Goal: Task Accomplishment & Management: Complete application form

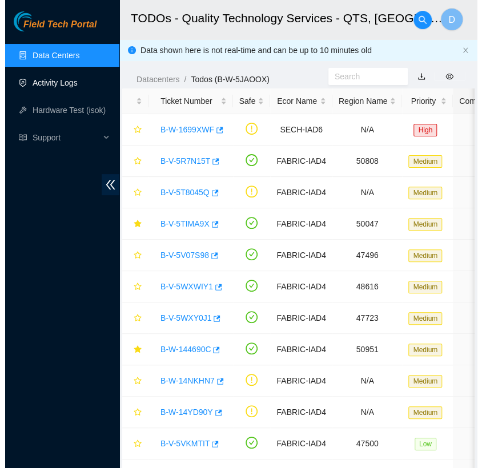
scroll to position [82, 0]
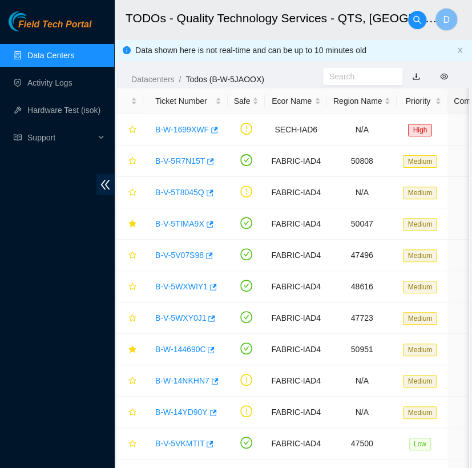
click at [74, 60] on link "Data Centers" at bounding box center [50, 55] width 47 height 9
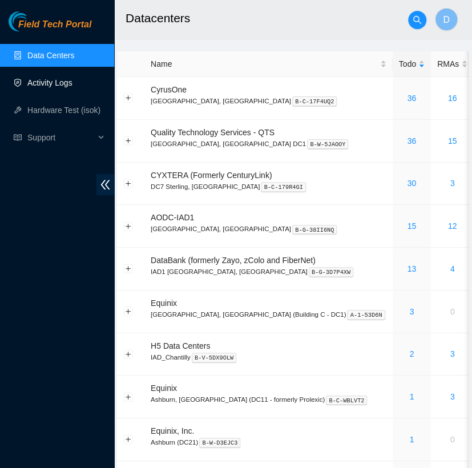
click at [73, 83] on link "Activity Logs" at bounding box center [49, 82] width 45 height 9
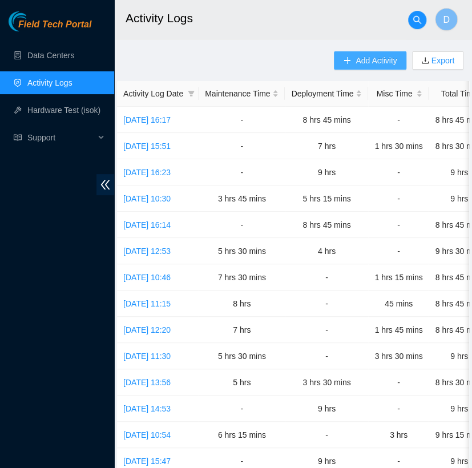
click at [363, 62] on span "Add Activity" at bounding box center [376, 60] width 41 height 13
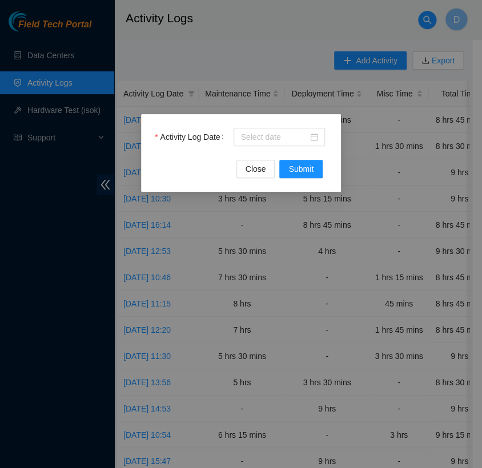
click at [265, 149] on div "Activity Log Date" at bounding box center [241, 144] width 173 height 32
click at [270, 138] on input "Activity Log Date" at bounding box center [274, 137] width 67 height 13
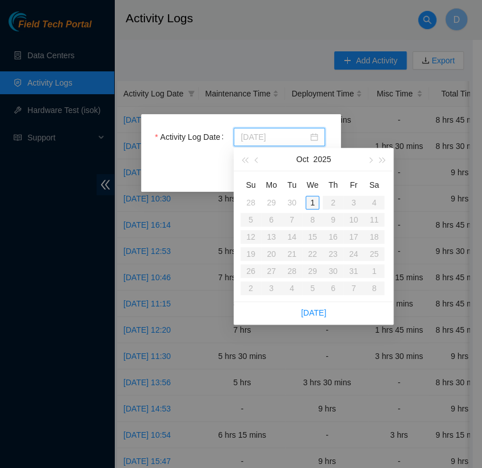
type input "[DATE]"
click at [311, 205] on div "1" at bounding box center [313, 203] width 14 height 14
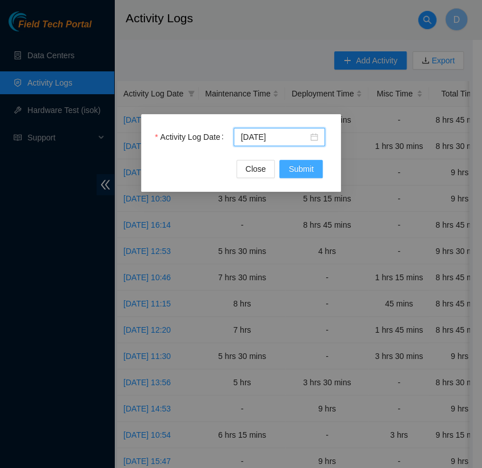
click at [310, 167] on span "Submit" at bounding box center [301, 169] width 25 height 13
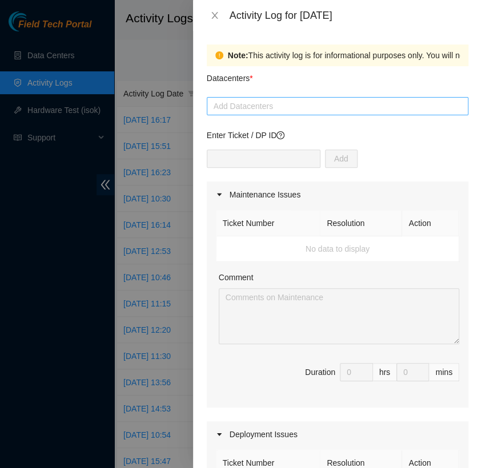
click at [297, 109] on div at bounding box center [338, 106] width 256 height 14
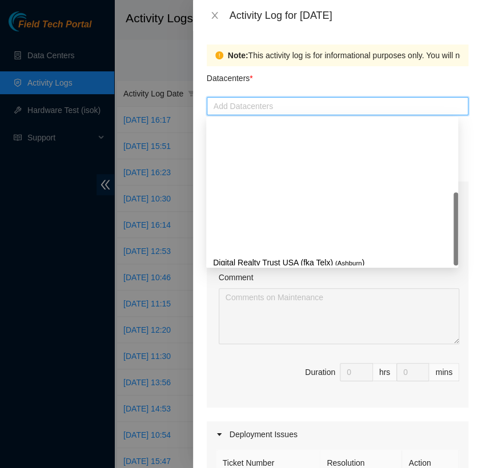
scroll to position [149, 0]
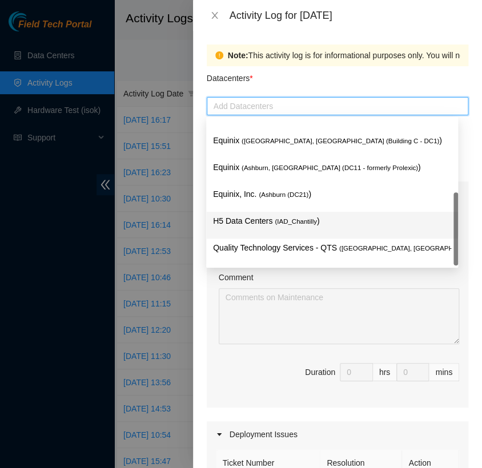
click at [271, 231] on div "H5 Data Centers ( IAD_Chantilly )" at bounding box center [332, 225] width 238 height 21
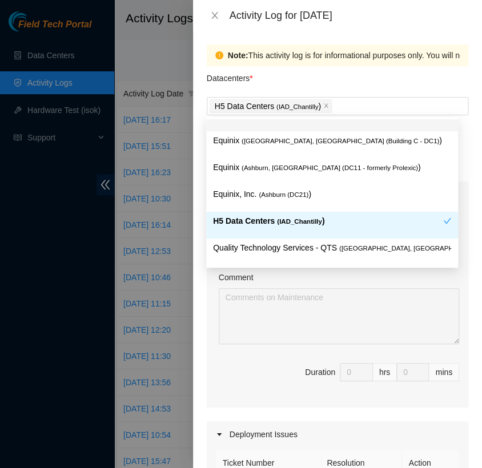
click at [310, 80] on div "Datacenters *" at bounding box center [338, 81] width 262 height 31
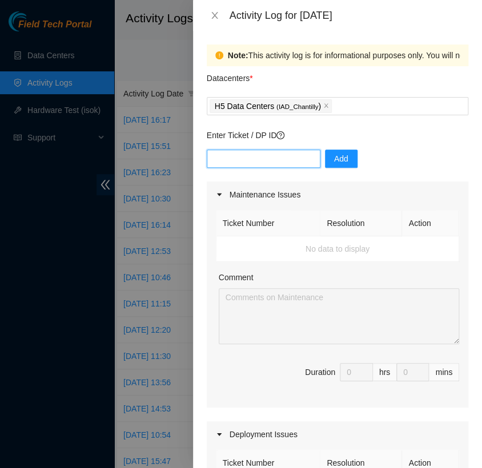
click at [281, 155] on input "text" at bounding box center [264, 159] width 114 height 18
type input "DP85508"
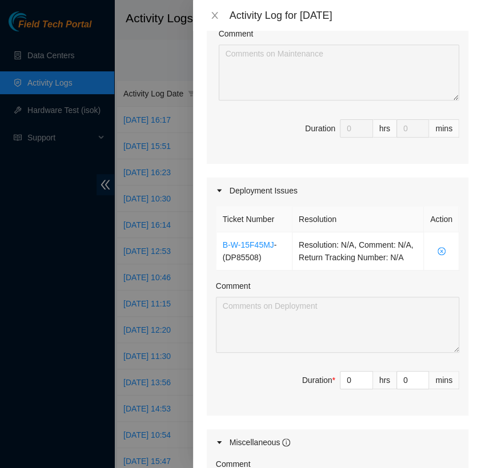
scroll to position [246, 0]
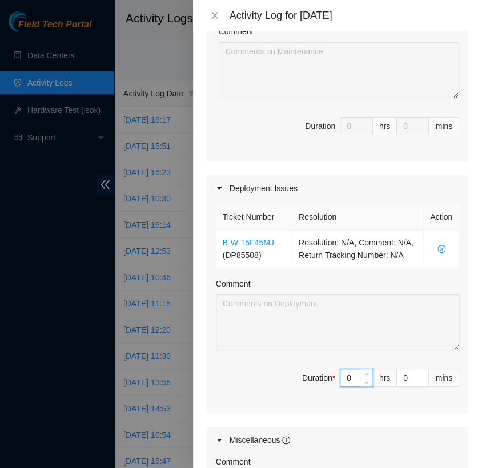
click at [342, 387] on input "0" at bounding box center [357, 378] width 32 height 17
type input "6"
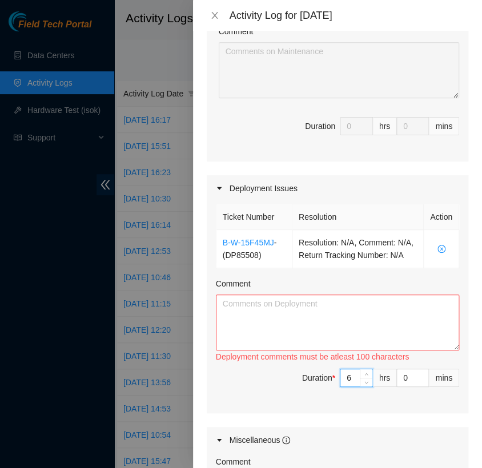
type input "6"
click at [276, 320] on textarea "Comment" at bounding box center [337, 323] width 243 height 56
paste textarea "[nie-field-iad]DP85508 at H5"
paste textarea "Hi [PERSON_NAME]; EOD Update:- attached most of the labels.- reprinted a few la…"
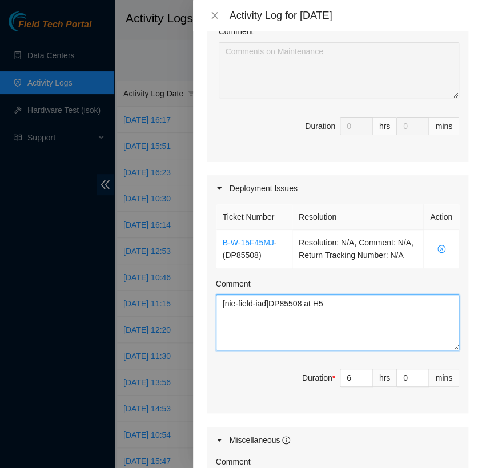
scroll to position [0, 0]
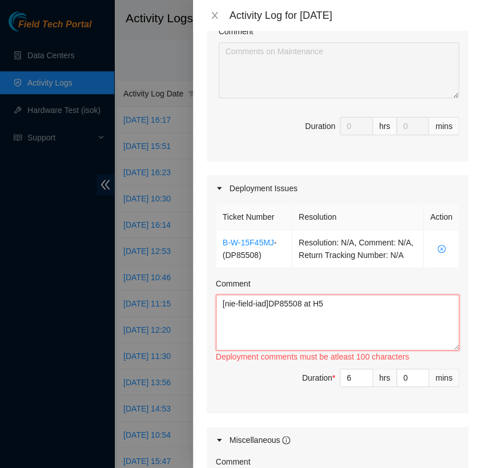
paste textarea "Hi [PERSON_NAME]; EOD Update:- attached most of the labels.- reprinted a few la…"
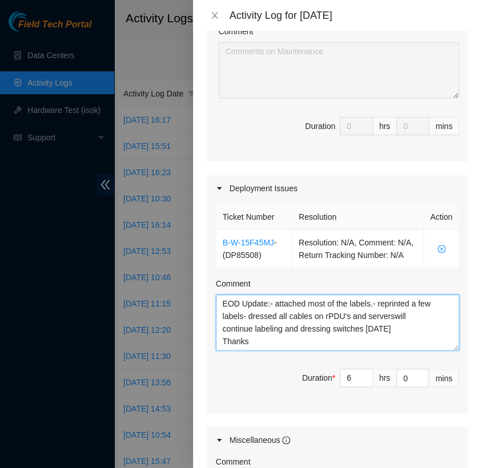
scroll to position [59, 0]
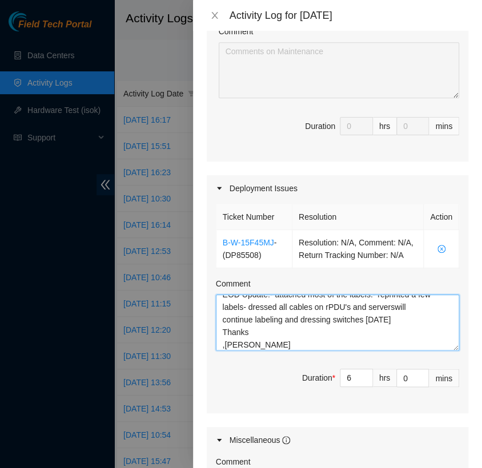
click at [219, 344] on textarea "[nie-field-iad]DP85508 at H5 Hi [PERSON_NAME]; EOD Update:- attached most of th…" at bounding box center [337, 323] width 243 height 56
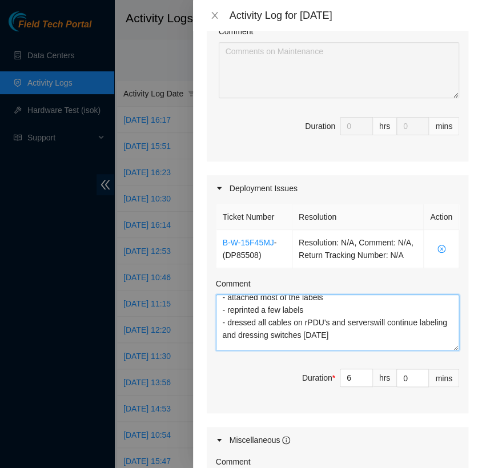
scroll to position [82, 0]
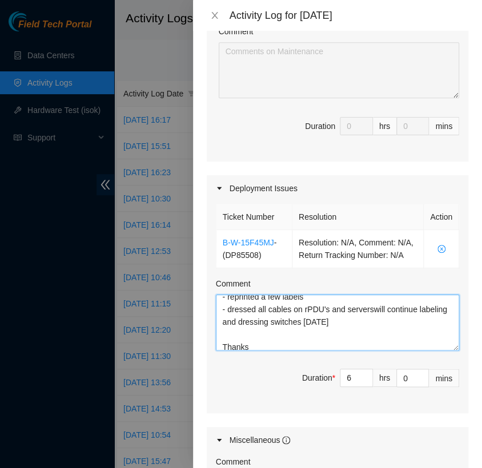
click at [297, 323] on textarea "[nie-field-iad]DP85508 at H5 Hi [PERSON_NAME]; EOD Update: - attached most of t…" at bounding box center [337, 323] width 243 height 56
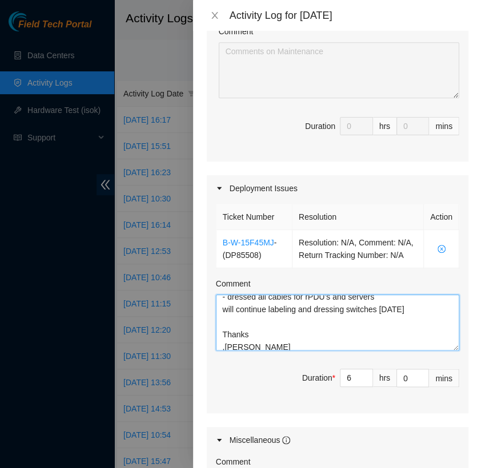
type textarea "[nie-field-iad]DP85508 at H5 Hi [PERSON_NAME]; EOD Update: - attached most of t…"
click at [321, 431] on div "Maintenance Issues Ticket Number Resolution Action No data to display Comment D…" at bounding box center [338, 261] width 262 height 652
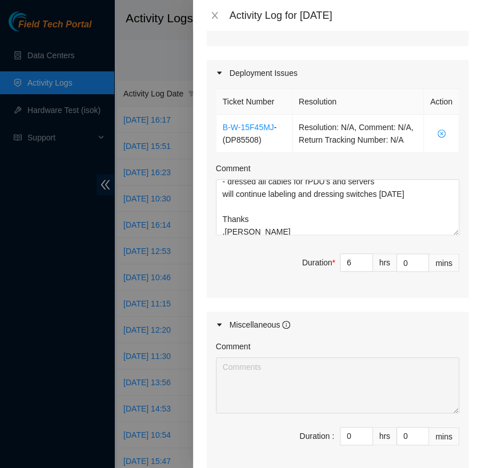
scroll to position [502, 0]
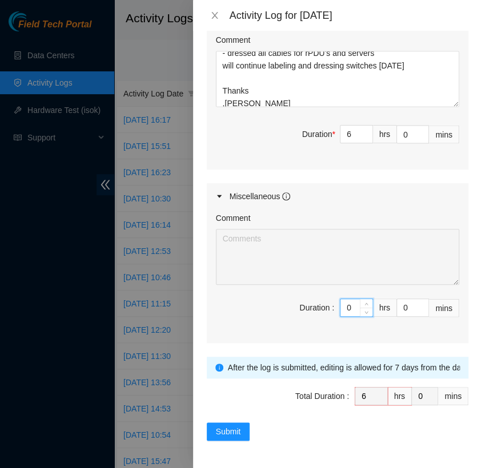
click at [345, 309] on input "0" at bounding box center [357, 307] width 32 height 17
type input "3"
type input "9"
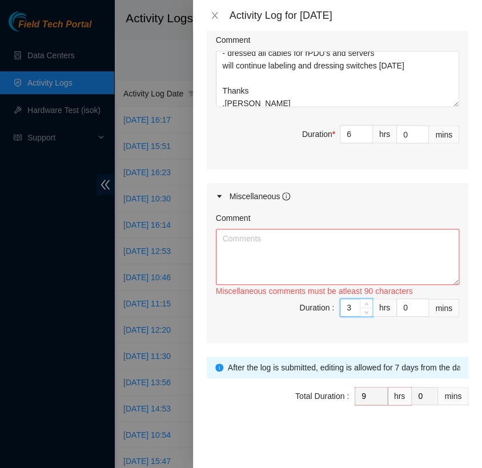
type input "3"
click at [247, 256] on textarea "Comment" at bounding box center [337, 257] width 243 height 56
click at [274, 262] on textarea "-" at bounding box center [337, 257] width 243 height 56
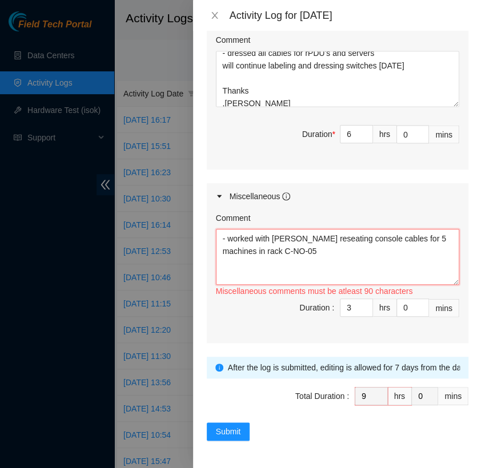
click at [294, 237] on textarea "- worked with [PERSON_NAME] reseating console cables for 5 machines in rack C-N…" at bounding box center [337, 257] width 243 height 56
click at [421, 253] on textarea "- worked with [PERSON_NAME] - reseat console cables for 5 machines in rack C-NO…" at bounding box center [337, 257] width 243 height 56
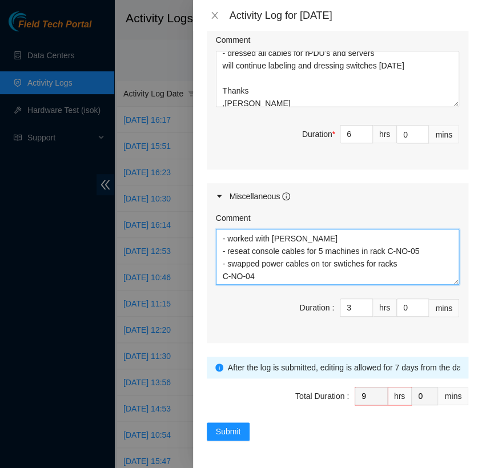
scroll to position [9, 0]
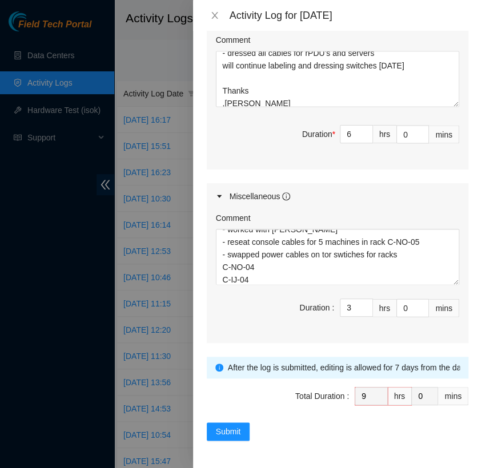
click at [429, 439] on div "Submit" at bounding box center [338, 432] width 262 height 18
click at [255, 259] on textarea "- worked with [PERSON_NAME] - reseat console cables for 5 machines in rack C-NO…" at bounding box center [337, 257] width 243 height 56
click at [255, 265] on textarea "- worked with [PERSON_NAME] - reseat console cables for 5 machines in rack C-NO…" at bounding box center [337, 257] width 243 height 56
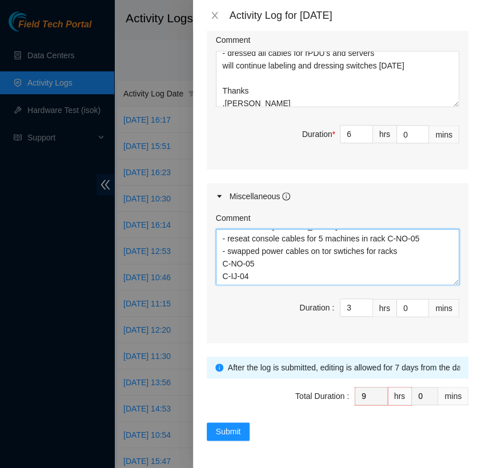
scroll to position [34, 0]
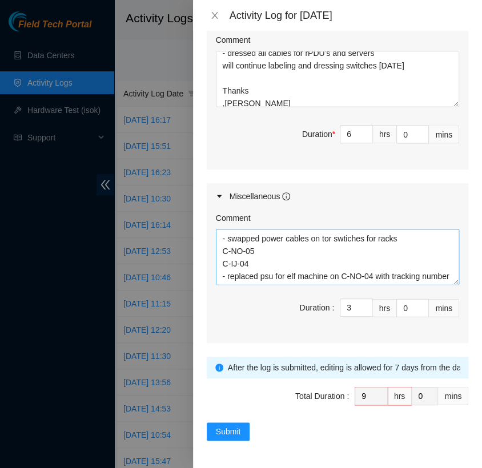
drag, startPoint x: 441, startPoint y: 173, endPoint x: 369, endPoint y: 233, distance: 94.1
click at [441, 173] on div "Maintenance Issues Ticket Number Resolution Action No data to display Comment D…" at bounding box center [338, 17] width 262 height 652
click at [253, 281] on textarea "- worked with [PERSON_NAME] - reseat console cables for 5 machines in rack C-NO…" at bounding box center [337, 257] width 243 height 56
paste textarea "739263651820"
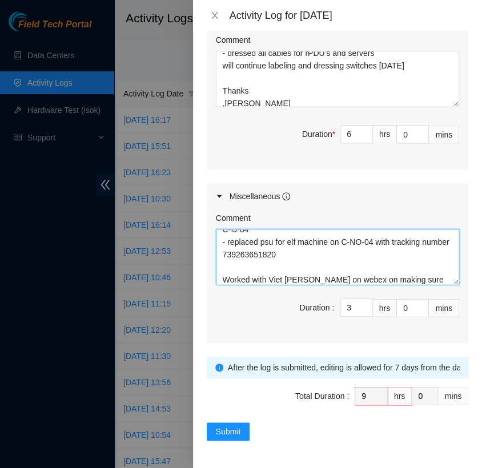
scroll to position [72, 0]
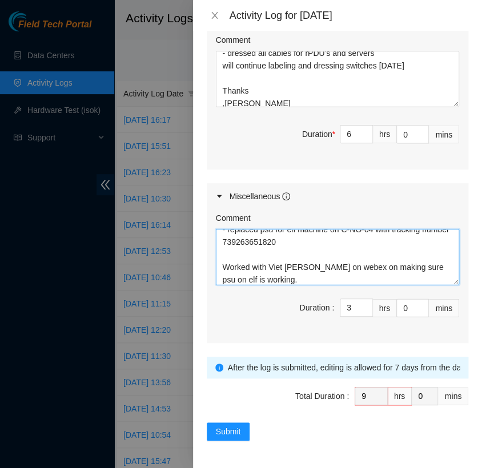
click at [313, 245] on textarea "- worked with [PERSON_NAME] - reseat console cables for 5 machines in rack C-NO…" at bounding box center [337, 257] width 243 height 56
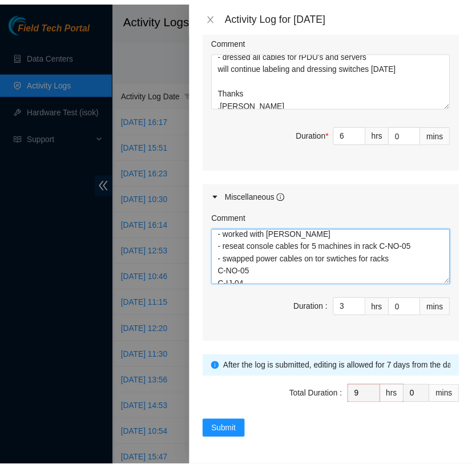
scroll to position [101, 0]
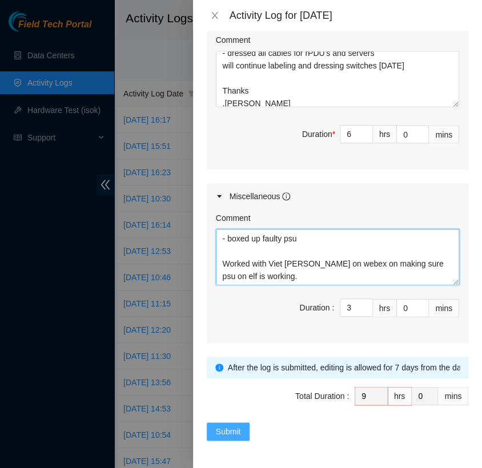
type textarea "- worked with [PERSON_NAME] - reseat console cables for 5 machines in rack C-NO…"
click at [231, 430] on span "Submit" at bounding box center [228, 432] width 25 height 13
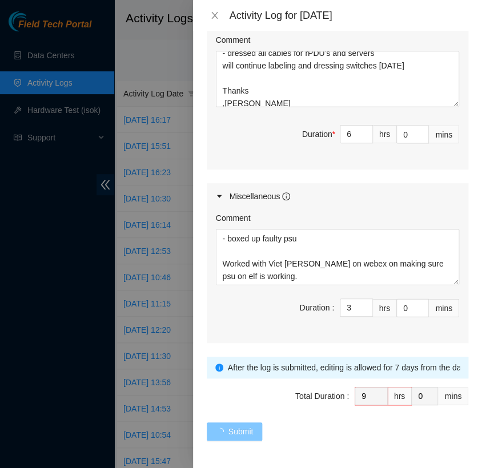
type input "0"
